Goal: Information Seeking & Learning: Learn about a topic

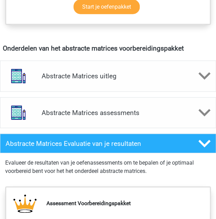
scroll to position [402, 0]
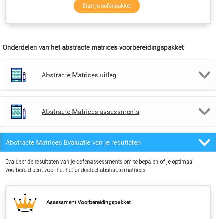
click at [205, 108] on icon at bounding box center [204, 112] width 12 height 12
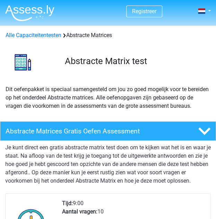
scroll to position [0, 0]
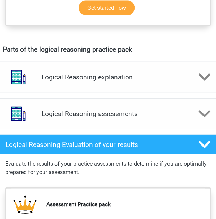
scroll to position [369, 0]
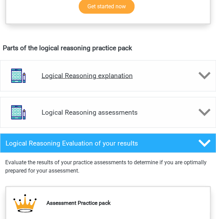
click at [200, 73] on polygon at bounding box center [204, 76] width 12 height 8
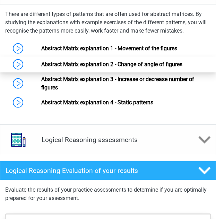
scroll to position [458, 0]
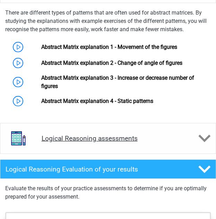
click at [207, 141] on icon at bounding box center [204, 138] width 12 height 12
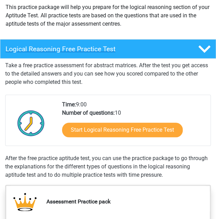
scroll to position [83, 0]
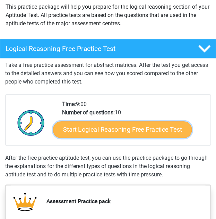
click at [147, 129] on link "Start Logical Reasoning Free Practice Test" at bounding box center [122, 129] width 139 height 17
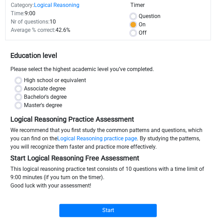
scroll to position [84, 0]
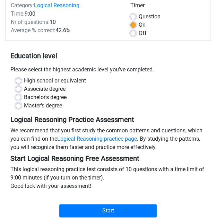
click at [56, 87] on label "Associate degree" at bounding box center [45, 89] width 42 height 8
click at [21, 87] on input "Associate degree" at bounding box center [19, 88] width 6 height 7
radio input "true"
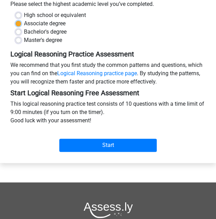
scroll to position [159, 0]
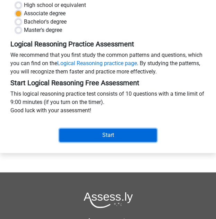
click at [100, 132] on input "Start" at bounding box center [108, 135] width 98 height 13
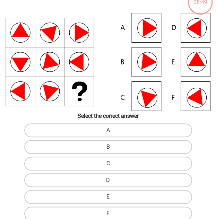
scroll to position [45, 0]
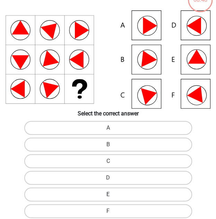
click at [113, 193] on label "E" at bounding box center [108, 194] width 168 height 14
click at [113, 194] on input "E" at bounding box center [110, 196] width 5 height 5
radio input "true"
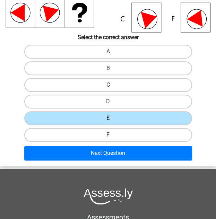
scroll to position [122, 0]
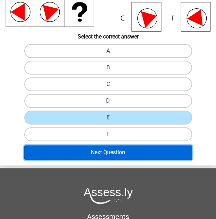
click at [118, 153] on button "Next Question" at bounding box center [108, 152] width 168 height 15
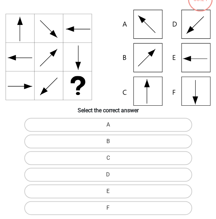
scroll to position [45, 0]
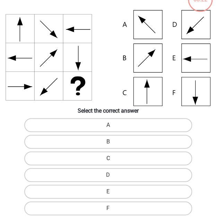
click at [119, 157] on label "C" at bounding box center [108, 158] width 168 height 14
click at [113, 158] on input "C" at bounding box center [110, 160] width 5 height 5
radio input "true"
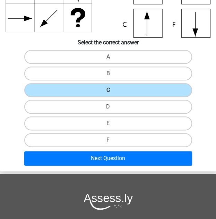
scroll to position [129, 0]
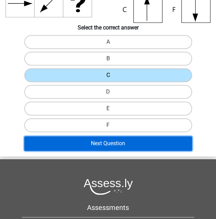
click at [121, 142] on button "Next Question" at bounding box center [108, 143] width 168 height 15
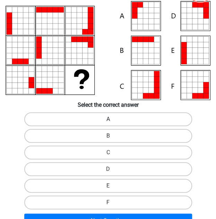
scroll to position [55, 0]
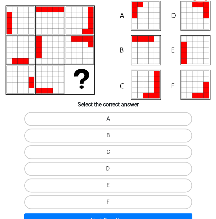
click at [137, 118] on label "A" at bounding box center [108, 119] width 168 height 14
click at [113, 119] on input "A" at bounding box center [110, 121] width 5 height 5
radio input "true"
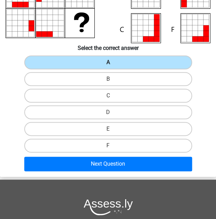
scroll to position [112, 0]
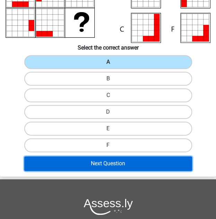
click at [132, 163] on button "Next Question" at bounding box center [108, 163] width 168 height 15
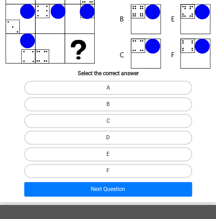
scroll to position [86, 0]
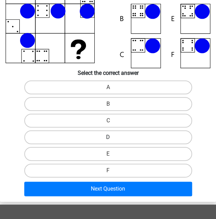
click at [144, 142] on label "D" at bounding box center [108, 137] width 168 height 14
click at [113, 142] on input "D" at bounding box center [110, 139] width 5 height 5
radio input "true"
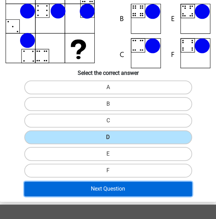
click at [133, 187] on button "Next Question" at bounding box center [108, 189] width 168 height 15
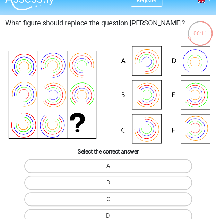
scroll to position [10, 0]
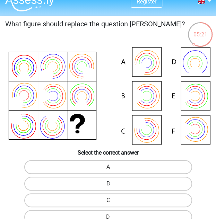
click at [127, 185] on label "B" at bounding box center [108, 184] width 168 height 14
click at [113, 185] on input "B" at bounding box center [110, 186] width 5 height 5
radio input "true"
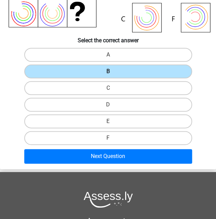
scroll to position [123, 0]
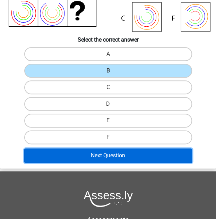
click at [147, 152] on button "Next Question" at bounding box center [108, 155] width 168 height 15
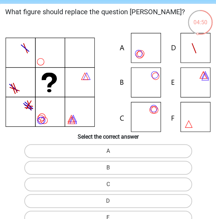
scroll to position [24, 0]
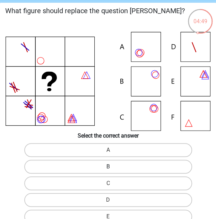
click at [129, 164] on label "B" at bounding box center [108, 167] width 168 height 14
click at [113, 167] on input "B" at bounding box center [110, 169] width 5 height 5
radio input "true"
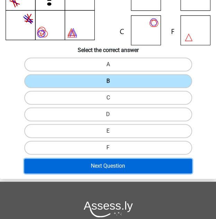
click at [129, 164] on button "Next Question" at bounding box center [108, 166] width 168 height 15
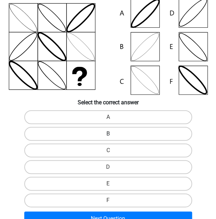
scroll to position [60, 0]
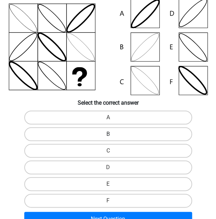
click at [123, 137] on label "B" at bounding box center [108, 134] width 168 height 14
click at [113, 137] on input "B" at bounding box center [110, 136] width 5 height 5
radio input "true"
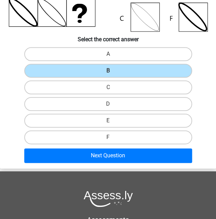
scroll to position [123, 0]
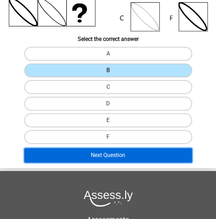
click at [122, 154] on button "Next Question" at bounding box center [108, 155] width 168 height 15
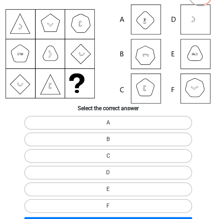
scroll to position [51, 0]
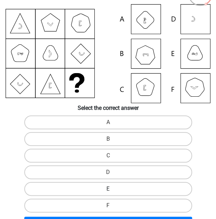
click at [148, 188] on label "E" at bounding box center [108, 189] width 168 height 14
click at [113, 189] on input "E" at bounding box center [110, 191] width 5 height 5
radio input "true"
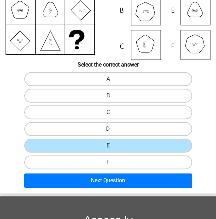
scroll to position [95, 0]
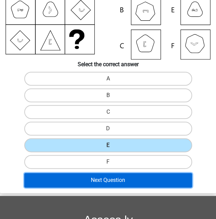
click at [142, 181] on button "Next Question" at bounding box center [108, 180] width 168 height 15
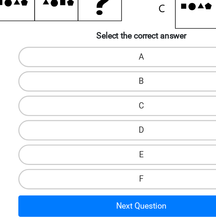
scroll to position [73, 0]
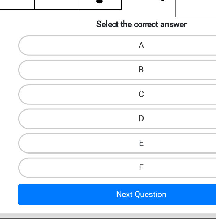
click at [87, 168] on label "E" at bounding box center [108, 167] width 168 height 14
click at [108, 168] on input "E" at bounding box center [110, 169] width 5 height 5
radio input "true"
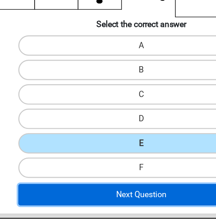
click at [106, 203] on button "Next Question" at bounding box center [108, 202] width 168 height 15
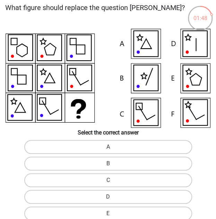
scroll to position [27, 0]
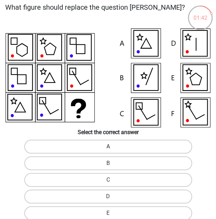
click at [131, 147] on label "A" at bounding box center [108, 147] width 168 height 14
click at [113, 147] on input "A" at bounding box center [110, 149] width 5 height 5
radio input "true"
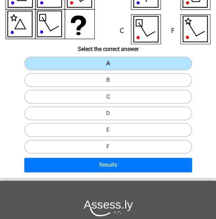
scroll to position [111, 0]
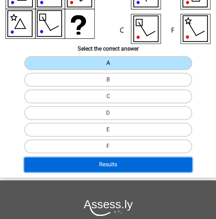
click at [136, 165] on button "Results" at bounding box center [108, 164] width 168 height 15
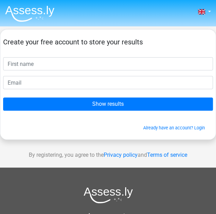
click at [95, 65] on input "text" at bounding box center [108, 63] width 210 height 13
type input "[PERSON_NAME]"
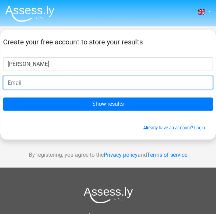
click at [62, 82] on input "email" at bounding box center [108, 82] width 210 height 13
type input "[PERSON_NAME][EMAIL_ADDRESS][DOMAIN_NAME]"
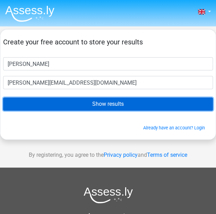
click at [88, 100] on input "Show results" at bounding box center [108, 103] width 210 height 13
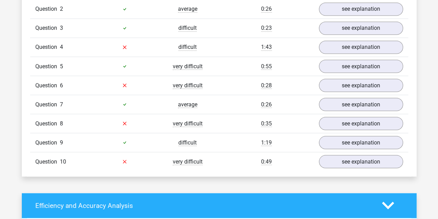
scroll to position [602, 0]
click at [216, 156] on link "see explanation" at bounding box center [361, 161] width 97 height 15
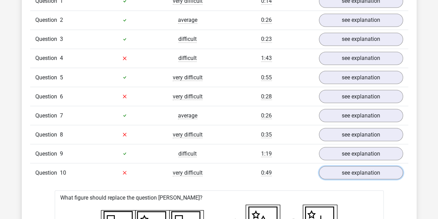
scroll to position [590, 0]
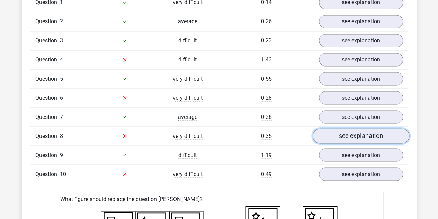
click at [216, 130] on link "see explanation" at bounding box center [361, 135] width 97 height 15
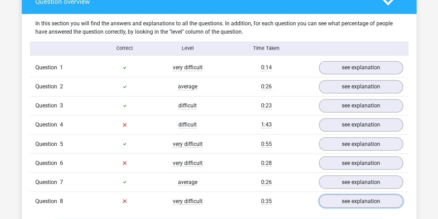
scroll to position [523, 0]
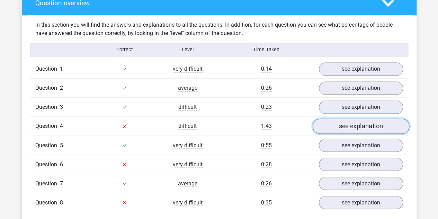
click at [216, 122] on link "see explanation" at bounding box center [361, 125] width 97 height 15
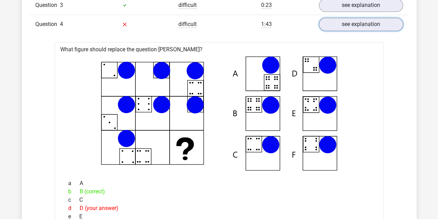
scroll to position [706, 0]
